Goal: Task Accomplishment & Management: Complete application form

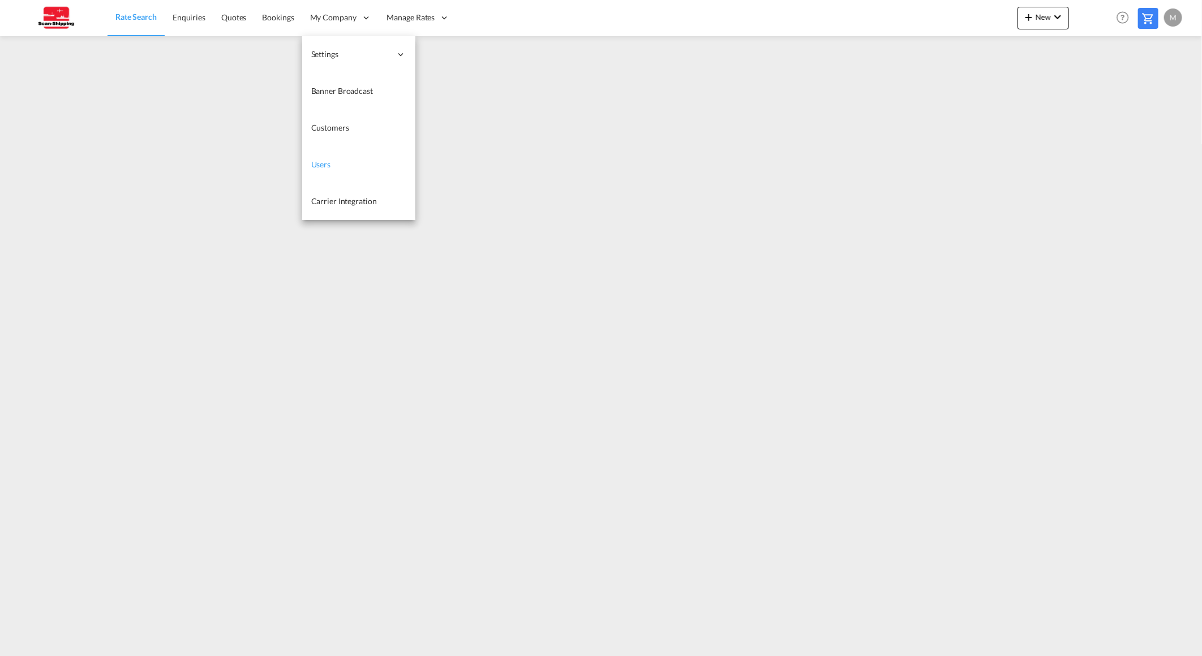
click at [323, 162] on span "Users" at bounding box center [321, 165] width 20 height 10
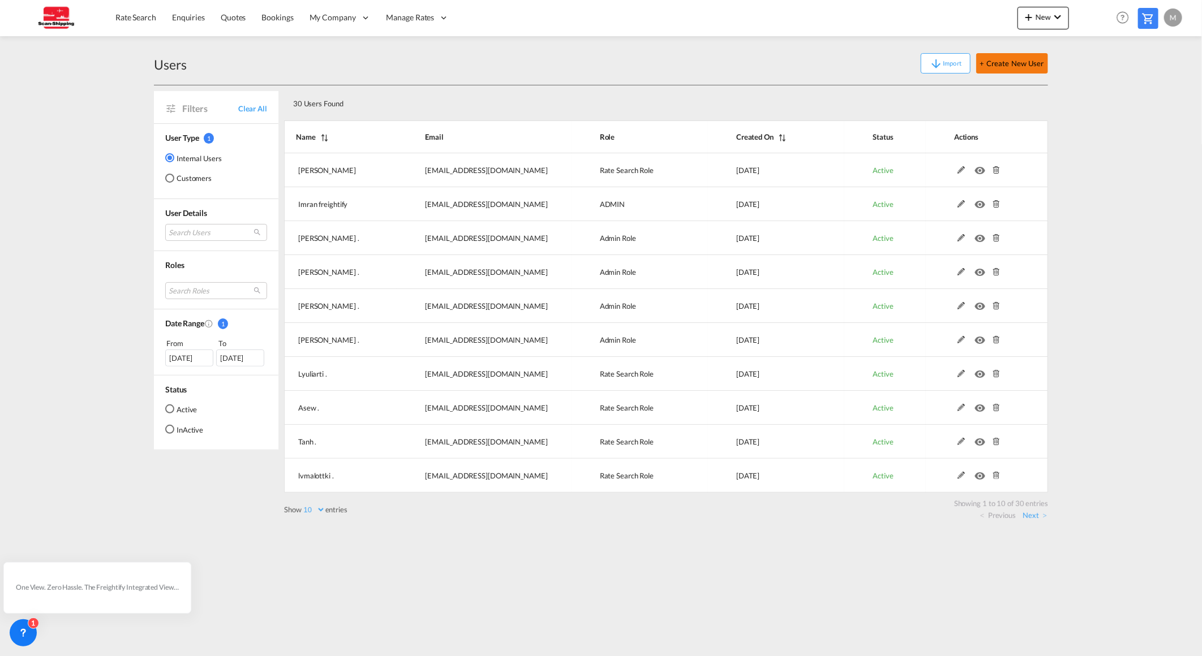
click at [1011, 63] on button "+ Create New User" at bounding box center [1012, 63] width 72 height 20
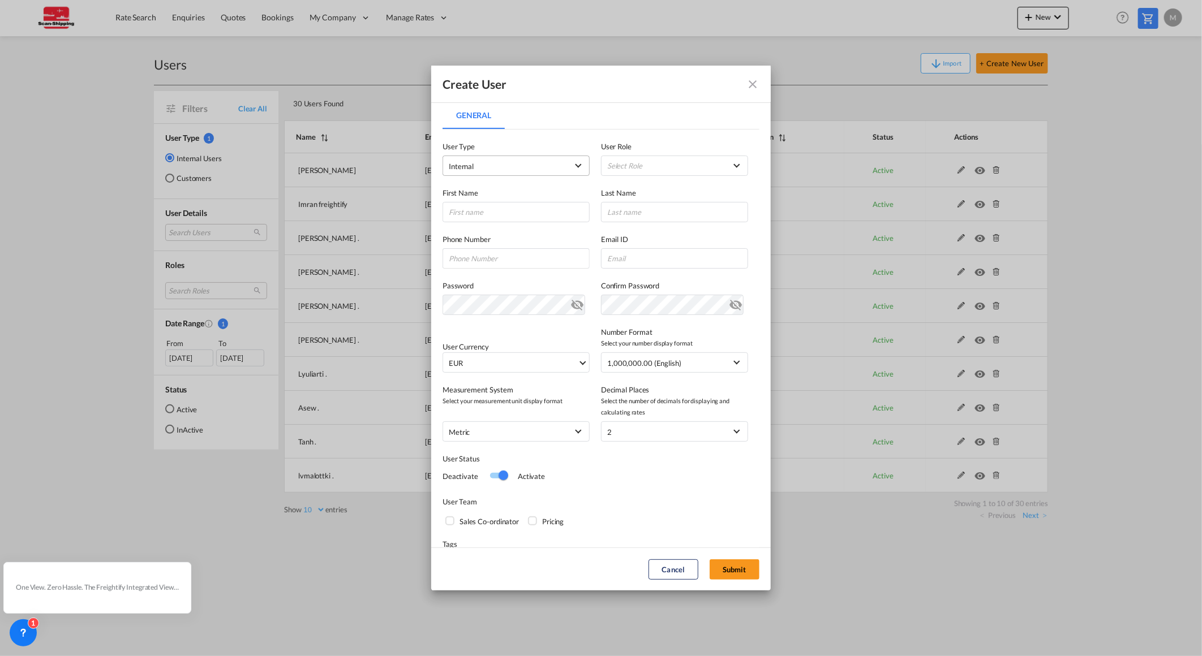
click at [477, 168] on span "Internal" at bounding box center [508, 166] width 119 height 11
click at [477, 168] on md-option "Internal" at bounding box center [515, 166] width 148 height 27
click at [634, 162] on md-select "Select Role ADMIN GLOBAL Admin Role USER_DEFINED Essentials Admin GLOBAL Essent…" at bounding box center [674, 166] width 147 height 20
click at [753, 85] on md-backdrop at bounding box center [601, 328] width 1202 height 656
click at [667, 575] on button "Cancel" at bounding box center [674, 570] width 50 height 20
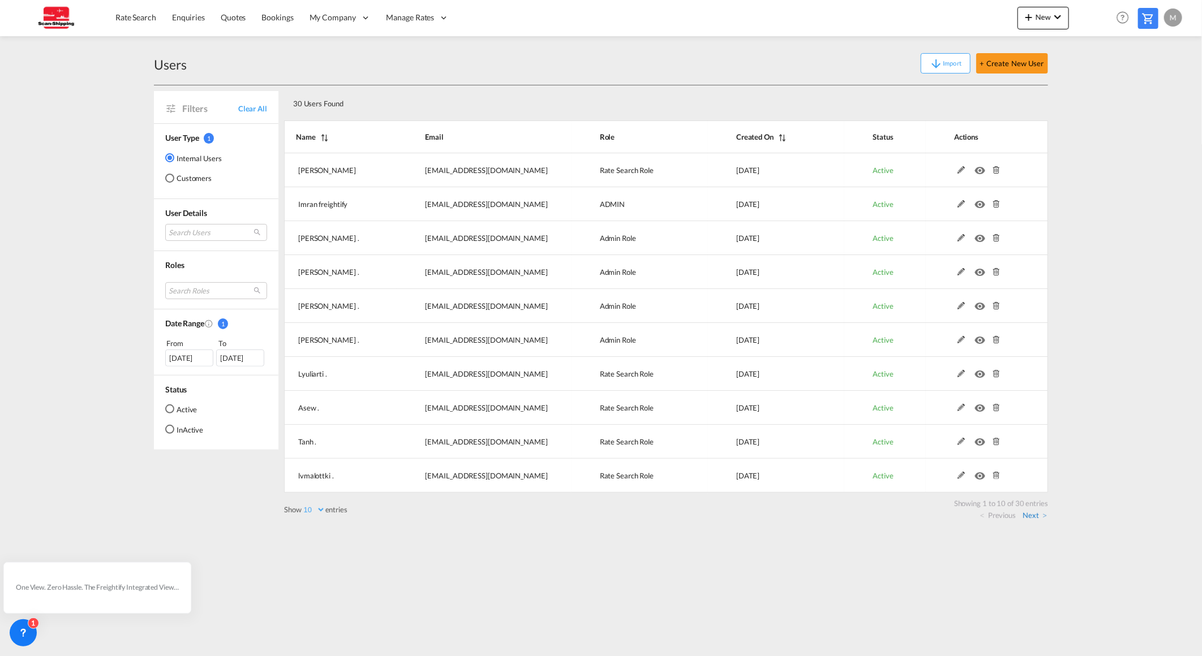
click at [1033, 517] on link "Next" at bounding box center [1035, 515] width 24 height 10
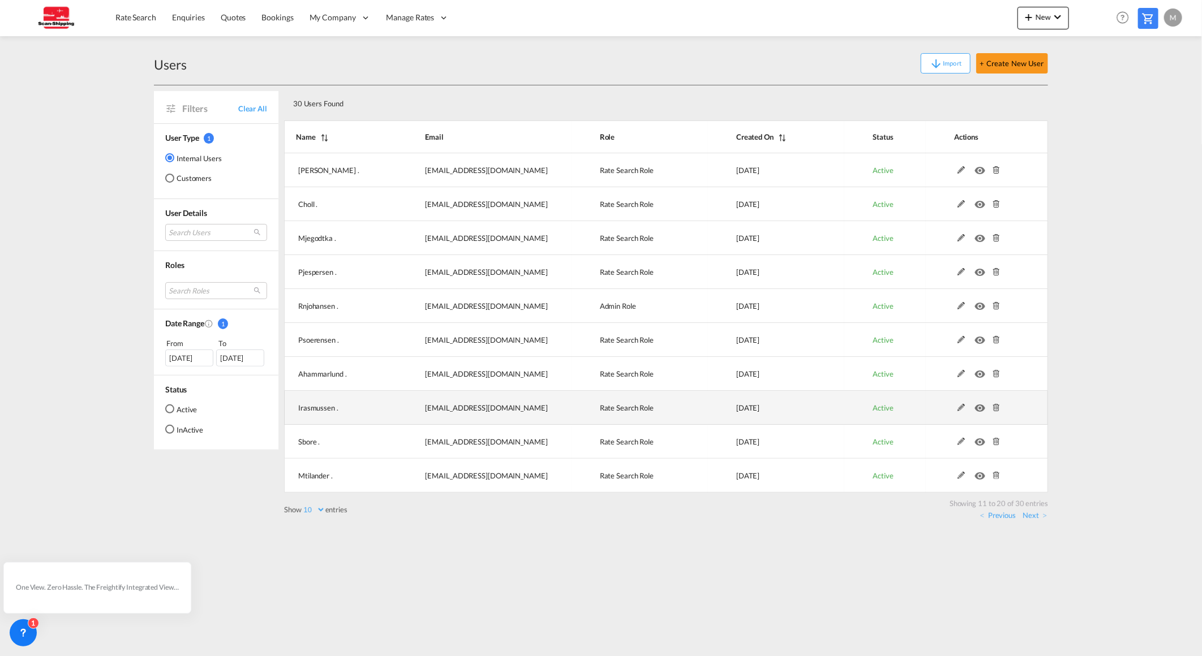
click at [982, 407] on md-icon "icon-eye" at bounding box center [982, 405] width 15 height 8
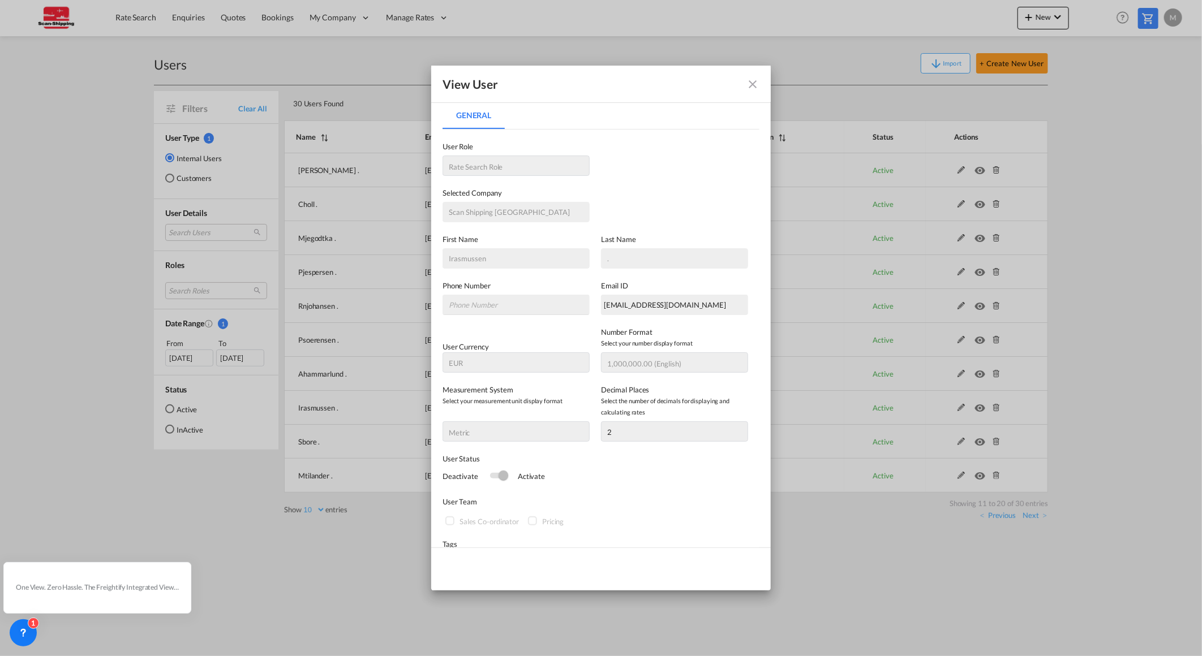
click at [744, 86] on button "General General ..." at bounding box center [752, 84] width 23 height 23
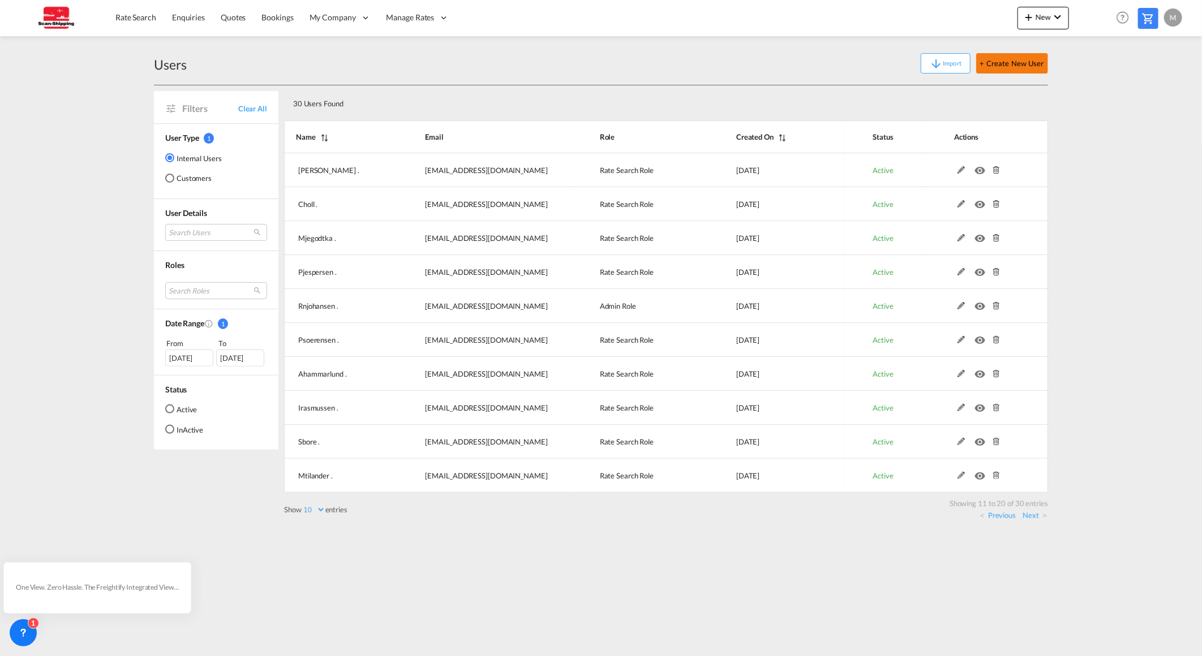
click at [1029, 63] on button "+ Create New User" at bounding box center [1012, 63] width 72 height 20
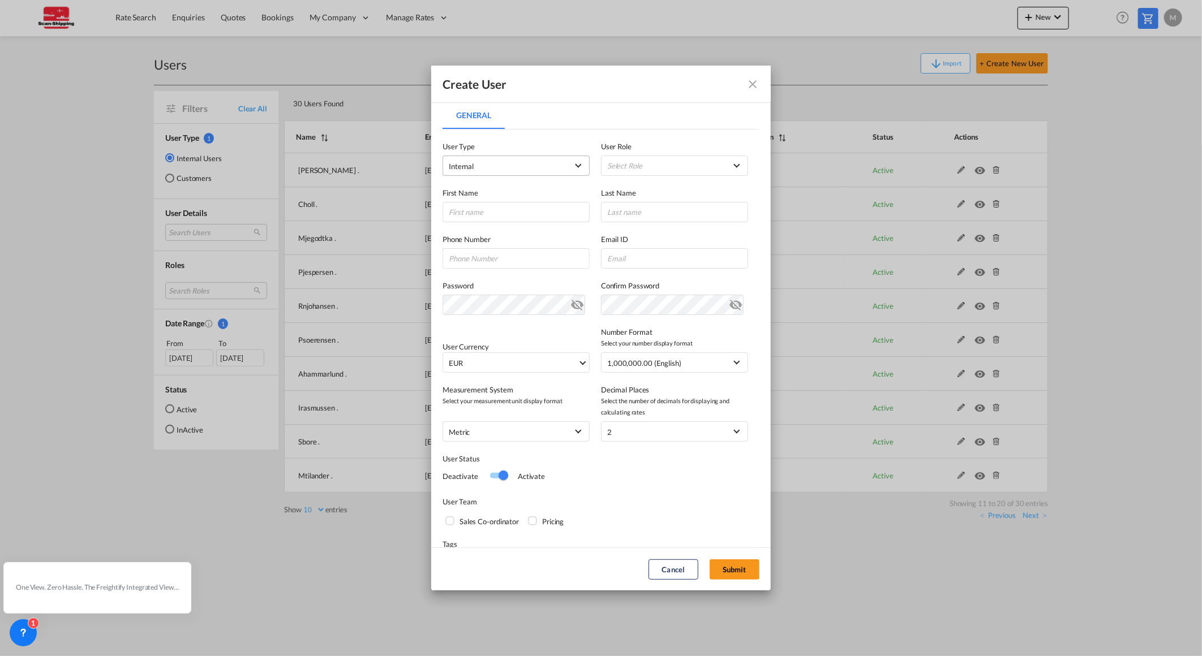
click at [504, 162] on span "Internal" at bounding box center [508, 166] width 119 height 11
click at [504, 162] on md-option "Internal" at bounding box center [515, 166] width 148 height 27
click at [623, 162] on md-select "Select Role ADMIN GLOBAL Admin Role USER_DEFINED Essentials Admin GLOBAL Essent…" at bounding box center [674, 166] width 147 height 20
click at [616, 247] on div "Essentials Manager GLOBAL" at bounding box center [652, 248] width 96 height 10
click at [473, 207] on input "General General ..." at bounding box center [516, 212] width 147 height 20
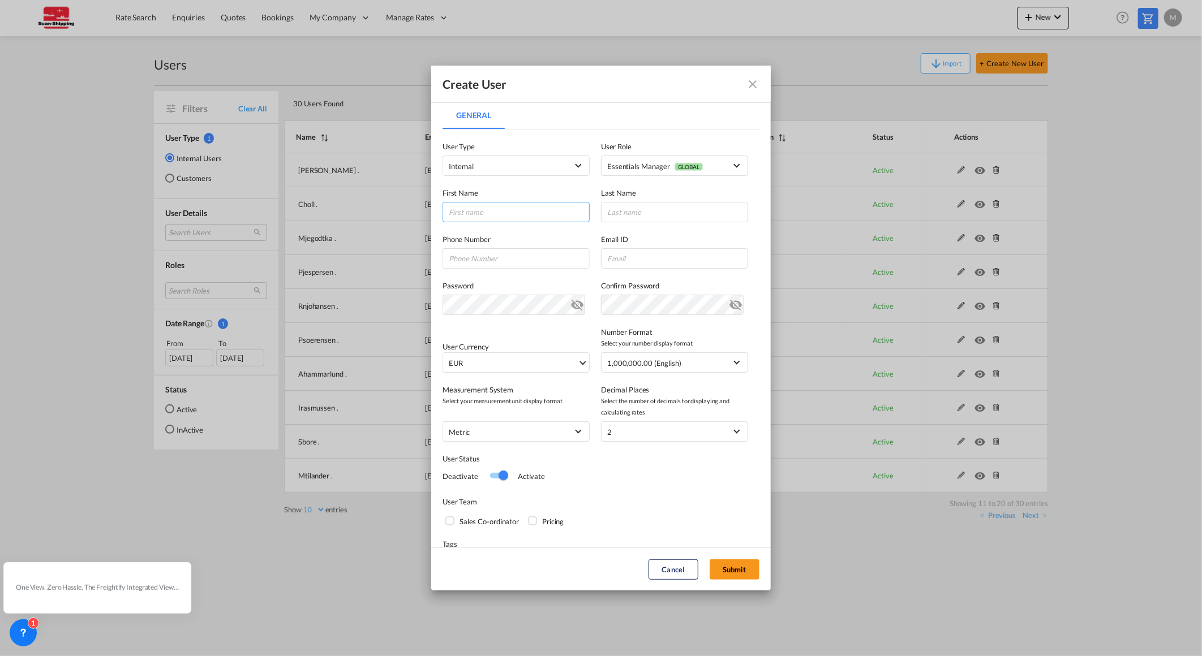
click at [479, 208] on input "General General ..." at bounding box center [516, 212] width 147 height 20
type input "[PERSON_NAME]"
type input "Krabbe"
click at [482, 260] on input "General General ..." at bounding box center [516, 258] width 147 height 20
paste input "21322009"
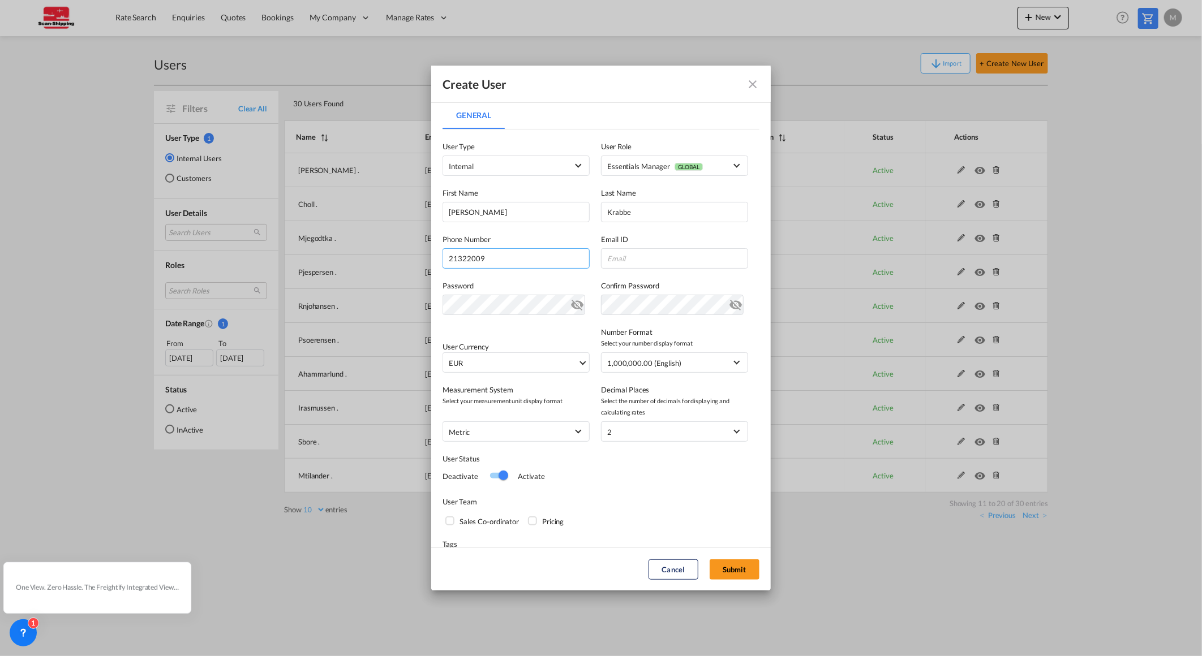
type input "21322009"
click at [641, 257] on input "General General ..." at bounding box center [674, 258] width 147 height 20
paste input "[EMAIL_ADDRESS][DOMAIN_NAME]"
type input "[EMAIL_ADDRESS][DOMAIN_NAME]"
click at [731, 306] on md-icon "icon-eye-off" at bounding box center [736, 303] width 14 height 14
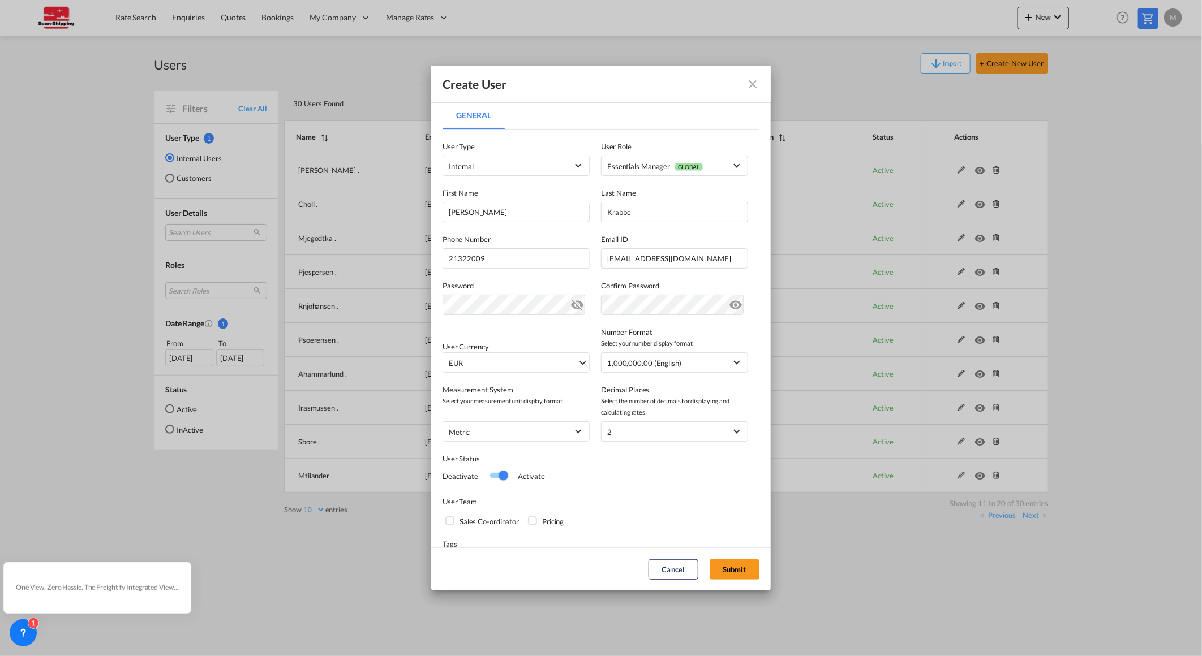
scroll to position [37, 0]
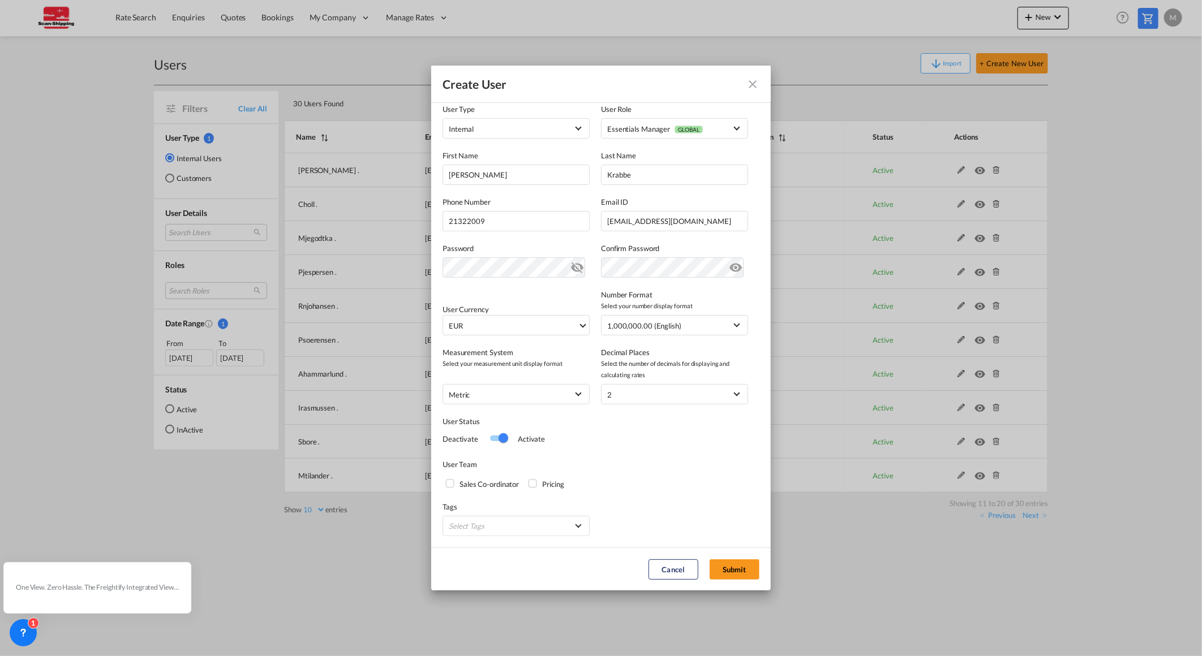
click at [534, 482] on div "Pricing" at bounding box center [533, 484] width 11 height 11
click at [448, 481] on div "Sales Co-ordinator" at bounding box center [450, 484] width 11 height 11
click at [557, 523] on md-select "Select Tags TEST TESTING" at bounding box center [516, 526] width 147 height 20
click at [557, 523] on md-option "TEST" at bounding box center [507, 526] width 161 height 27
click at [556, 521] on md-option "TEST" at bounding box center [507, 526] width 161 height 27
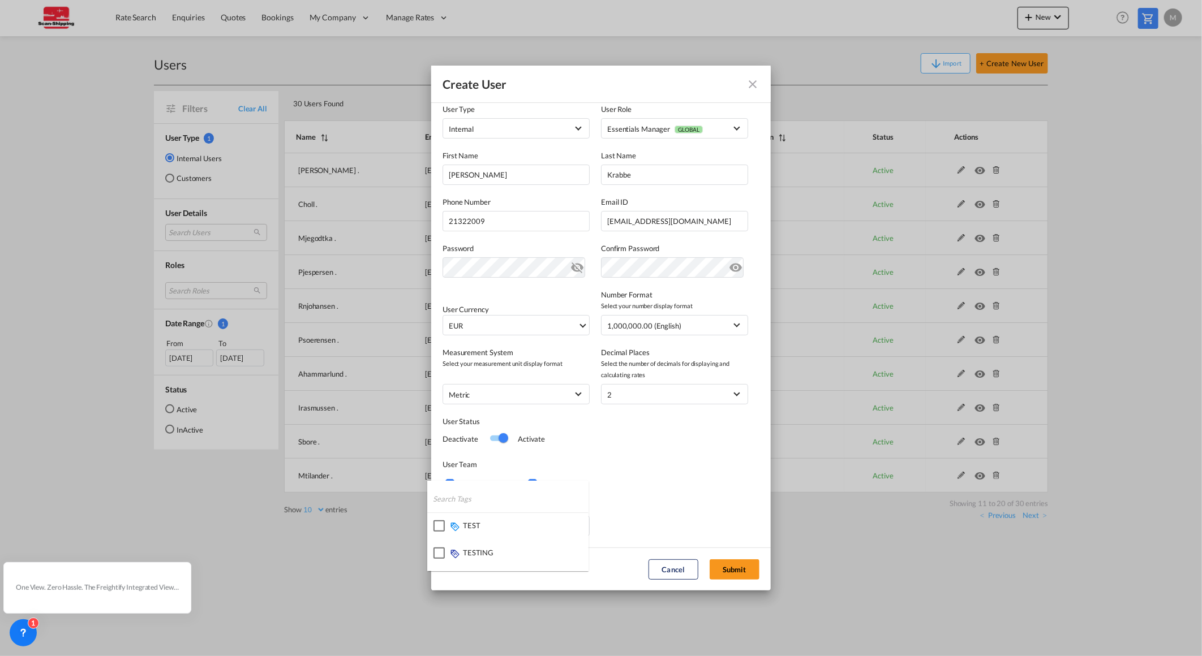
click at [677, 462] on md-backdrop at bounding box center [601, 328] width 1202 height 656
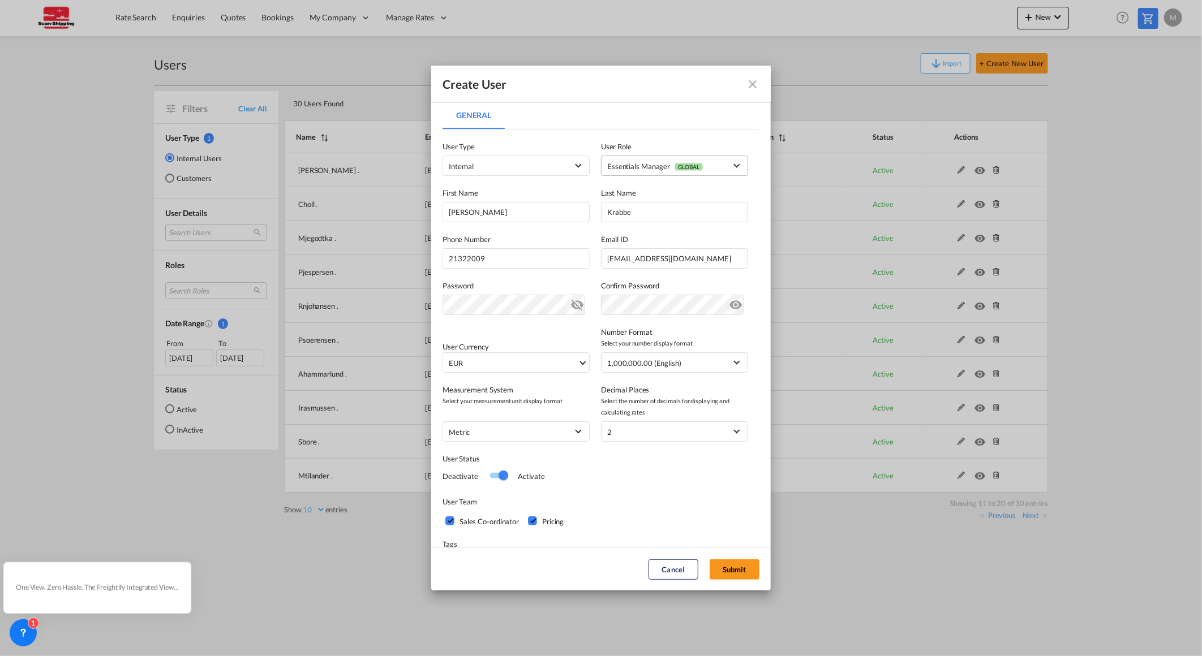
click at [730, 161] on md-select-value "Essentials Manager GLOBAL" at bounding box center [674, 165] width 135 height 15
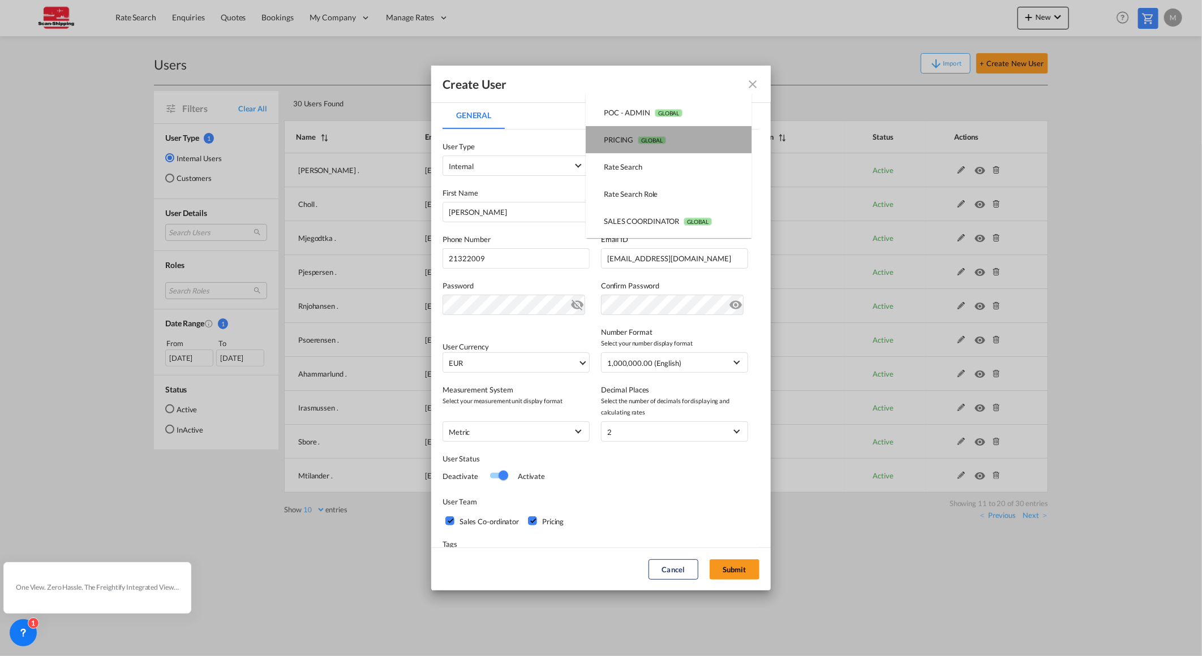
click at [626, 139] on div "PRICING GLOBAL" at bounding box center [635, 140] width 62 height 10
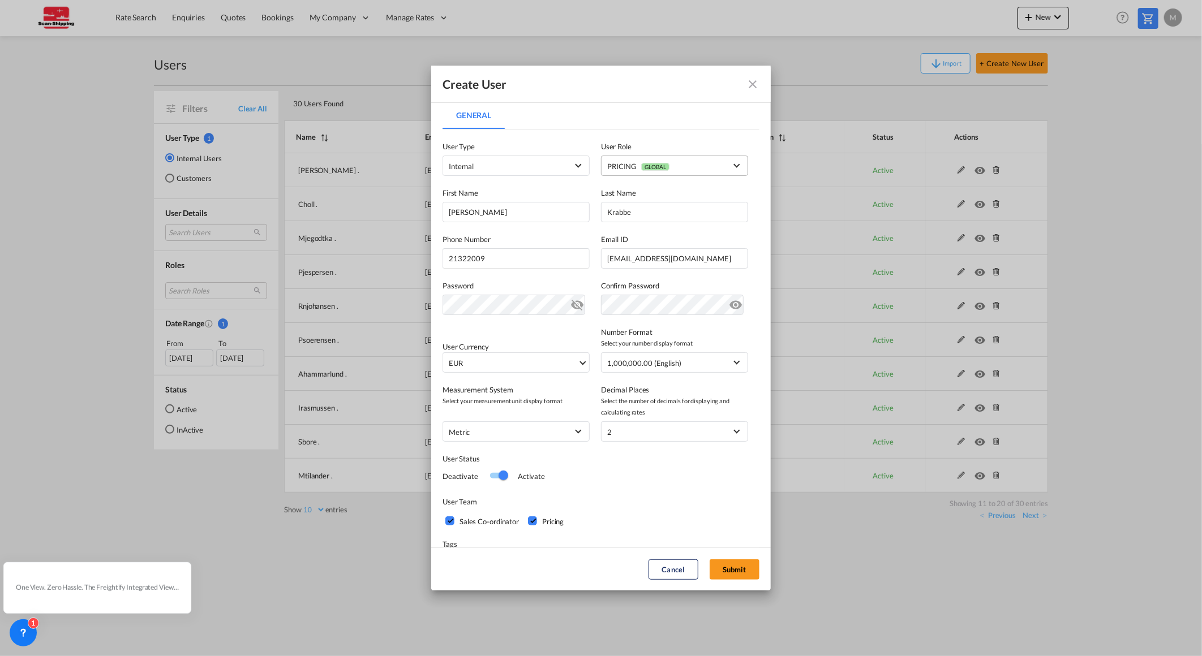
click at [733, 163] on span "{{(ctrl.parent.createData.viewShipper && !ctrl.parent.createData.user_data.role…" at bounding box center [736, 164] width 6 height 6
click at [667, 77] on md-backdrop at bounding box center [601, 328] width 1202 height 656
click at [573, 302] on md-icon "icon-eye-off" at bounding box center [577, 303] width 14 height 14
click at [736, 569] on button "Submit" at bounding box center [735, 570] width 50 height 20
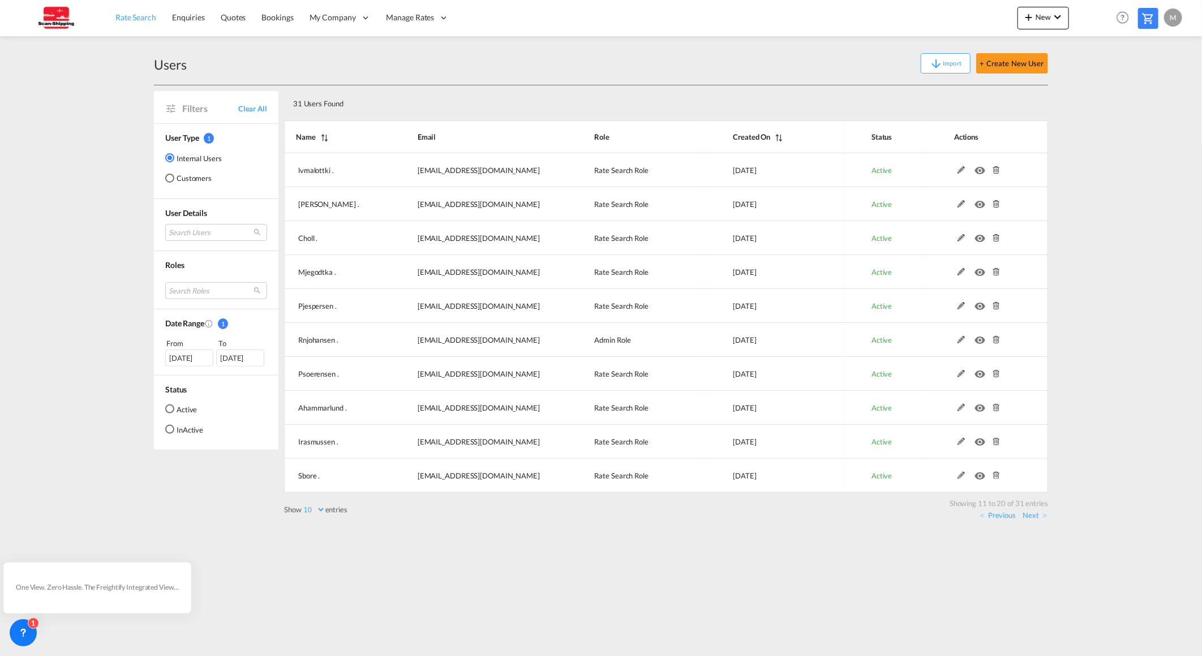
click at [140, 8] on link "Rate Search" at bounding box center [136, 17] width 57 height 37
